Goal: Information Seeking & Learning: Learn about a topic

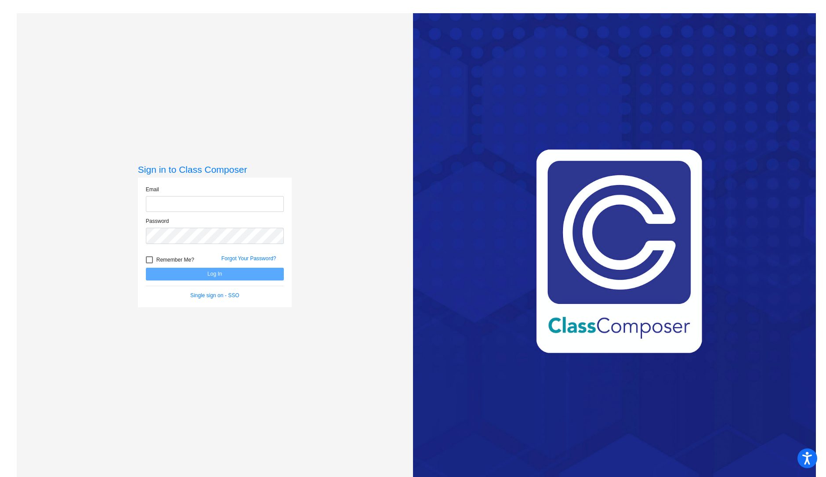
type input "[EMAIL_ADDRESS][DOMAIN_NAME]"
click at [185, 274] on button "Log In" at bounding box center [215, 274] width 138 height 13
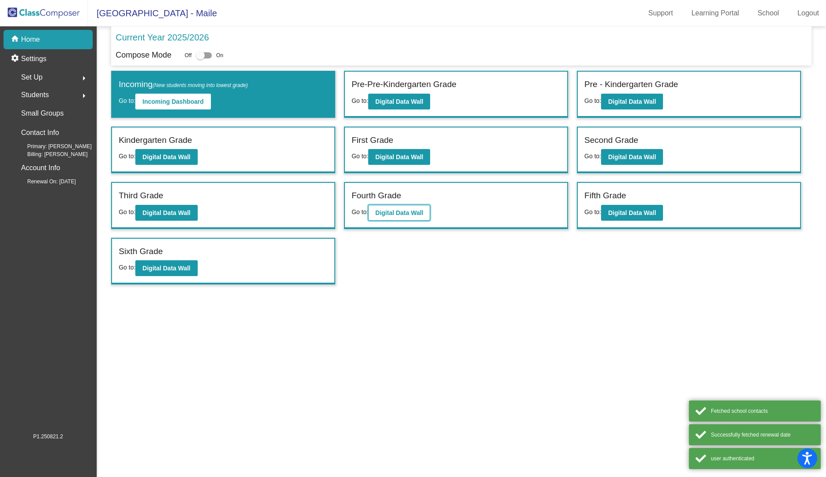
click at [417, 214] on b "Digital Data Wall" at bounding box center [399, 212] width 48 height 7
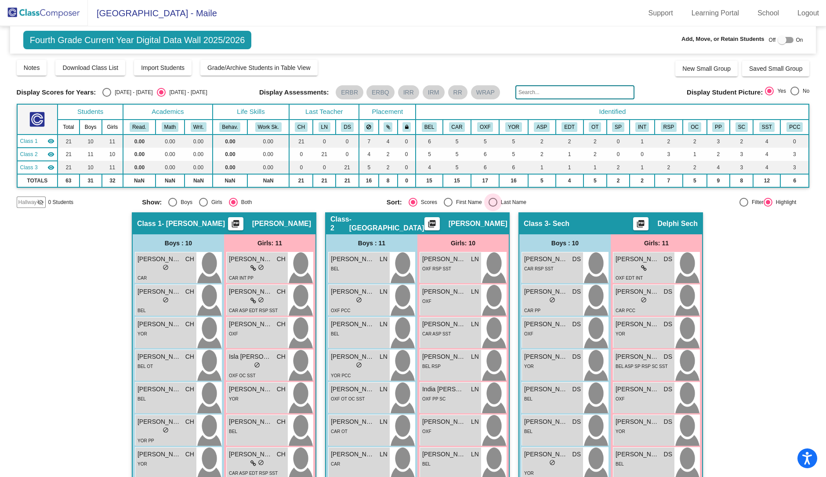
click at [493, 202] on div "Select an option" at bounding box center [493, 202] width 9 height 9
click at [493, 207] on input "Last Name" at bounding box center [493, 207] width 0 height 0
radio input "true"
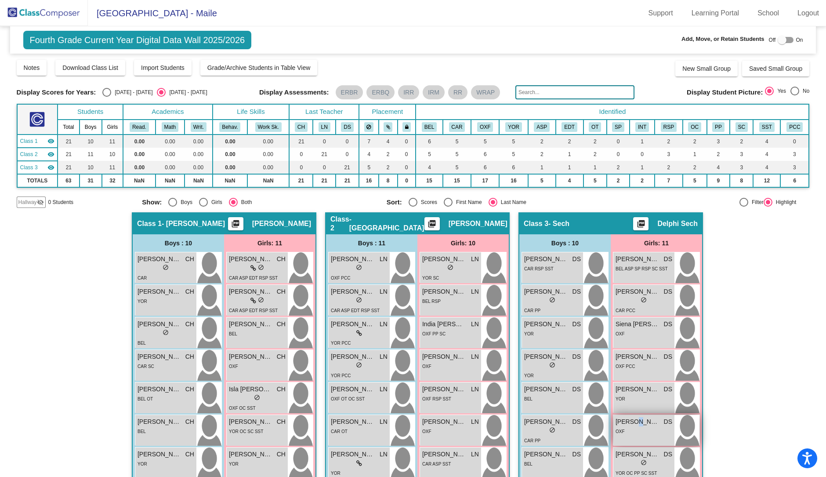
click at [632, 418] on span "[PERSON_NAME]" at bounding box center [638, 421] width 44 height 9
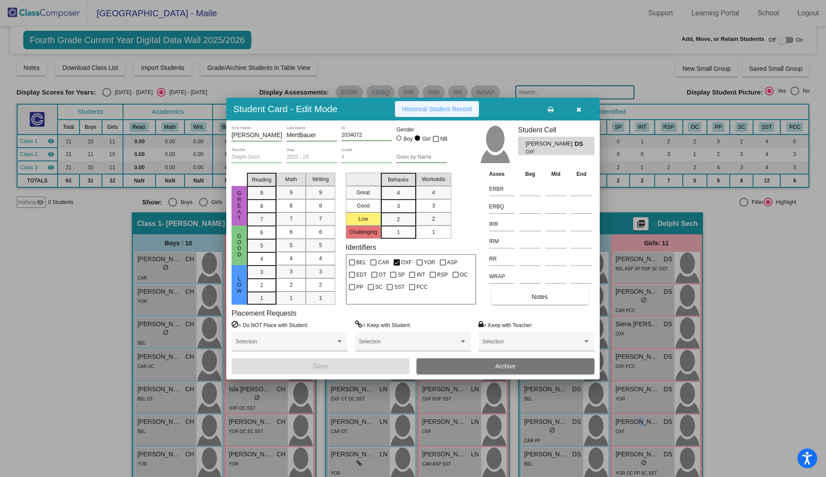
click at [453, 104] on button "Historical Student Record" at bounding box center [437, 109] width 84 height 16
